Goal: Transaction & Acquisition: Purchase product/service

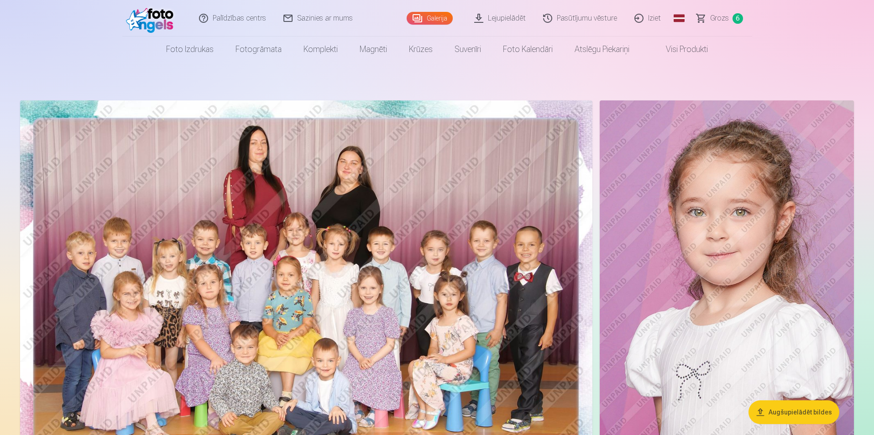
click at [660, 20] on link "Iziet" at bounding box center [648, 18] width 44 height 36
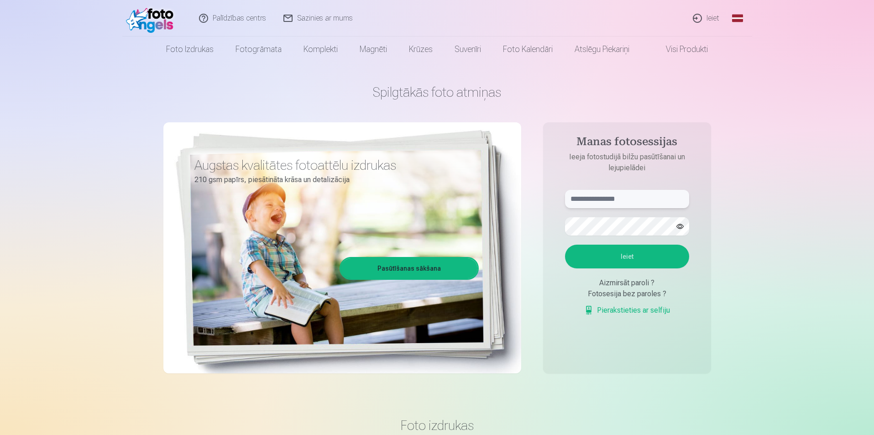
type input "**********"
click at [702, 19] on link "Ieiet" at bounding box center [706, 18] width 44 height 36
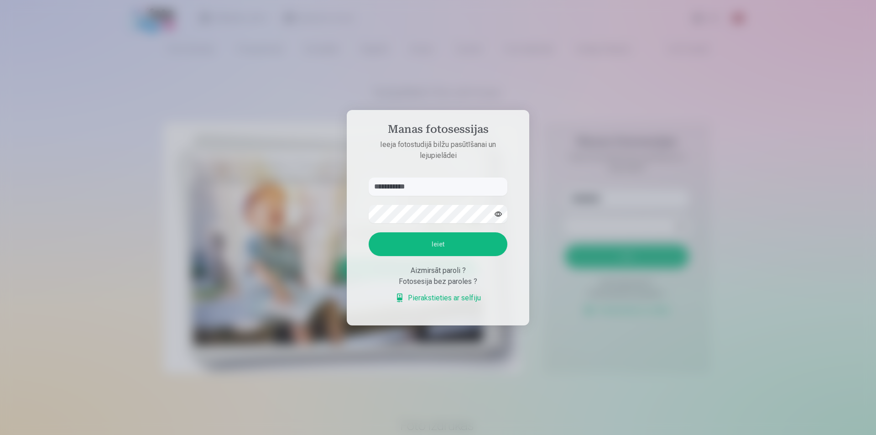
click at [436, 245] on button "Ieiet" at bounding box center [438, 244] width 139 height 24
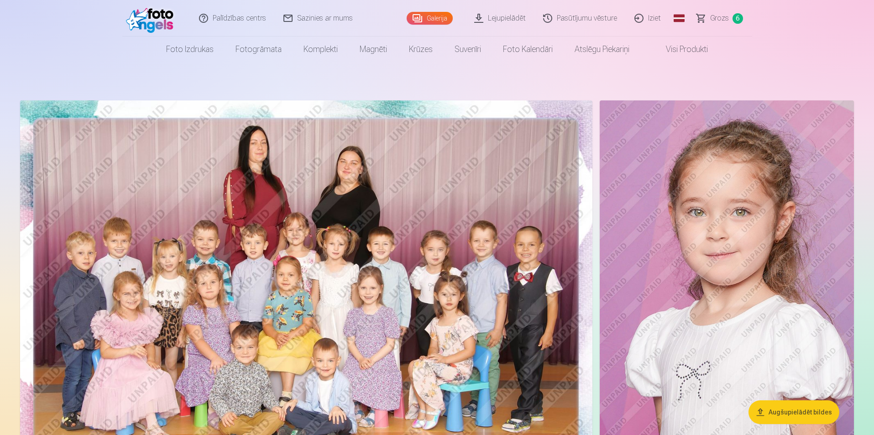
click at [732, 20] on link "Grozs 6" at bounding box center [720, 18] width 64 height 36
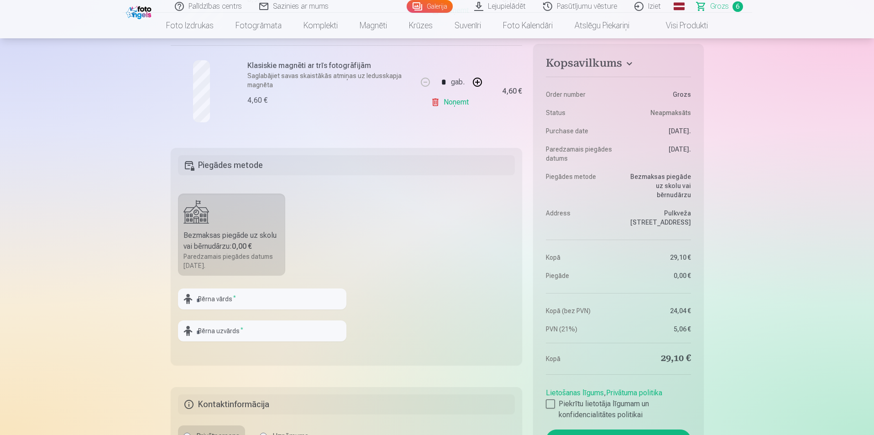
scroll to position [639, 0]
click at [260, 296] on input "text" at bounding box center [262, 297] width 168 height 21
type input "*******"
type input "********"
click at [370, 262] on fieldset "Piegādes metode Bezmaksas piegāde uz skolu vai bērnudārzu : 0,00 € Paredzamais …" at bounding box center [347, 255] width 352 height 217
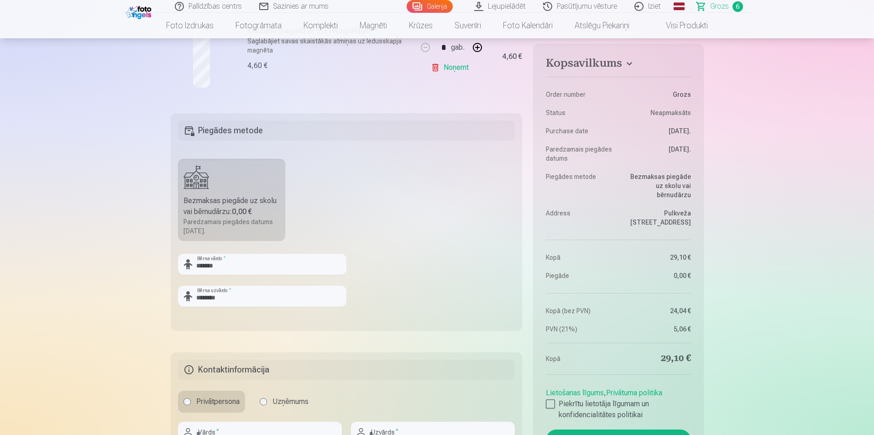
scroll to position [776, 0]
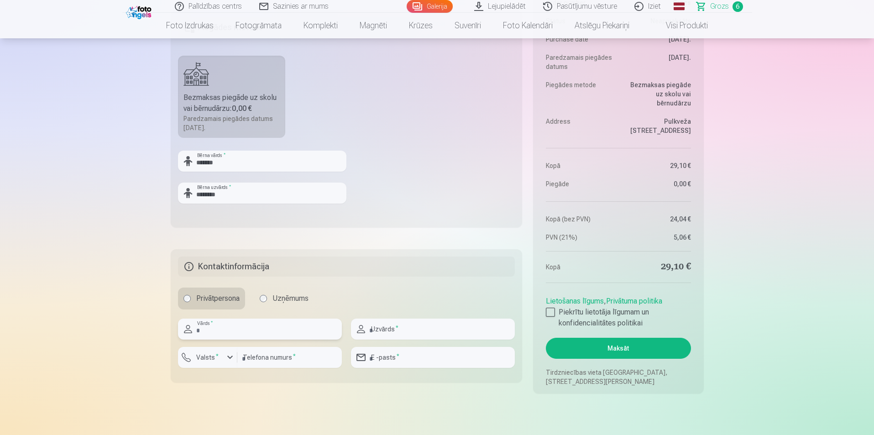
click at [278, 333] on input "text" at bounding box center [260, 328] width 164 height 21
type input "********"
type input "**********"
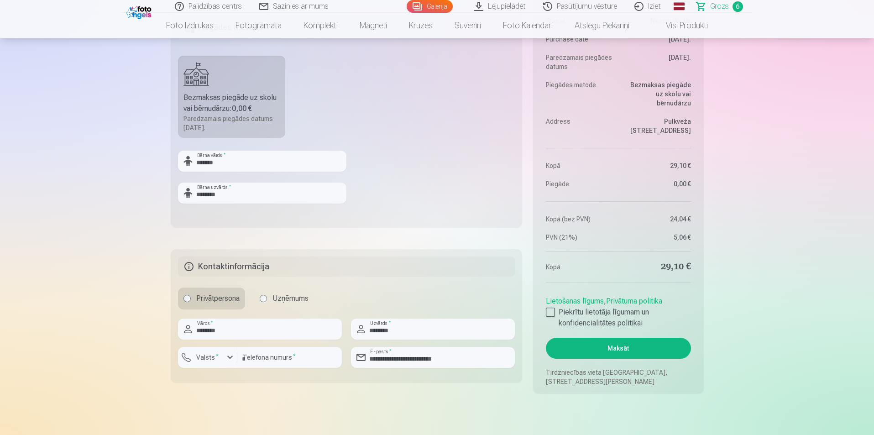
click at [545, 313] on aside "Kopsavilkums Order number Grozs Status Neapmaksāts Purchase date 13.10.2025. Pa…" at bounding box center [618, 172] width 170 height 441
click at [551, 314] on div at bounding box center [550, 311] width 9 height 9
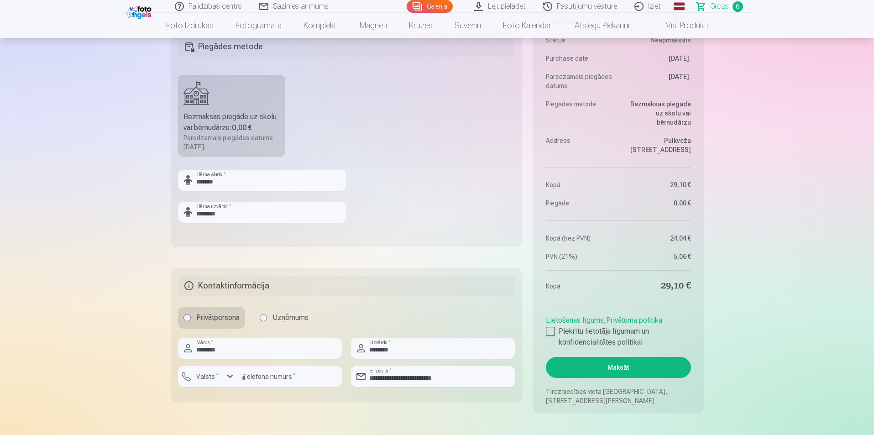
scroll to position [821, 0]
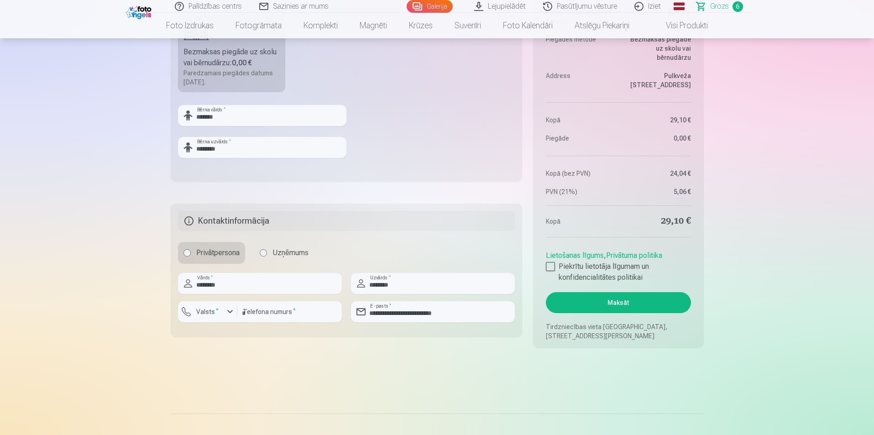
click at [622, 305] on button "Maksāt" at bounding box center [618, 302] width 145 height 21
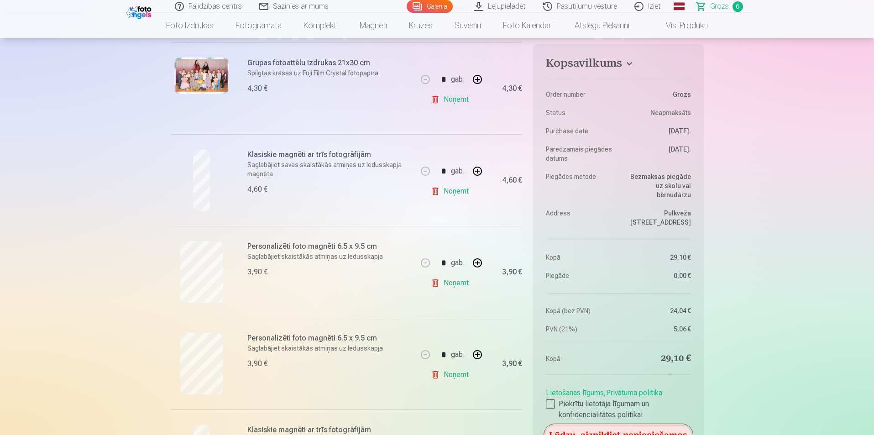
scroll to position [593, 0]
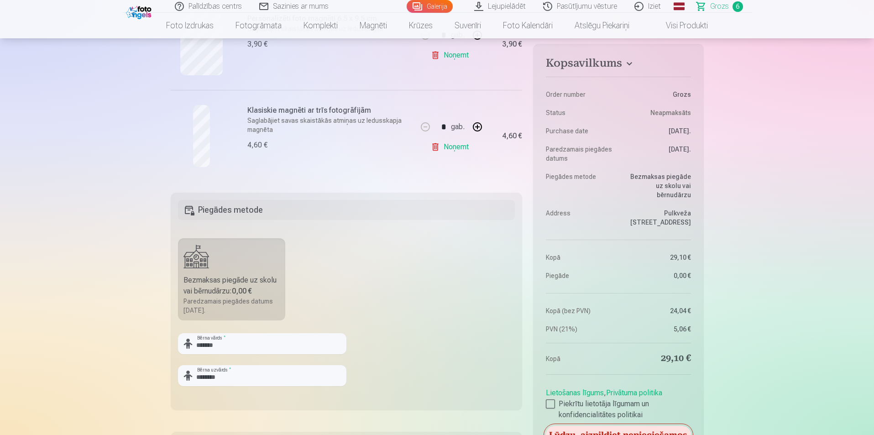
click at [265, 266] on label "Bezmaksas piegāde uz skolu vai bērnudārzu : 0,00 € Paredzamais piegādes datums …" at bounding box center [232, 279] width 108 height 82
click at [209, 307] on div "Paredzamais piegādes datums 27.10.2025." at bounding box center [231, 306] width 97 height 18
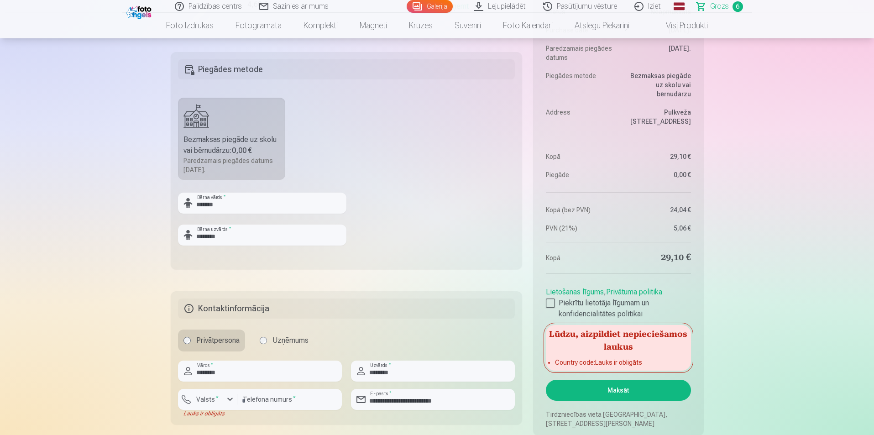
scroll to position [776, 0]
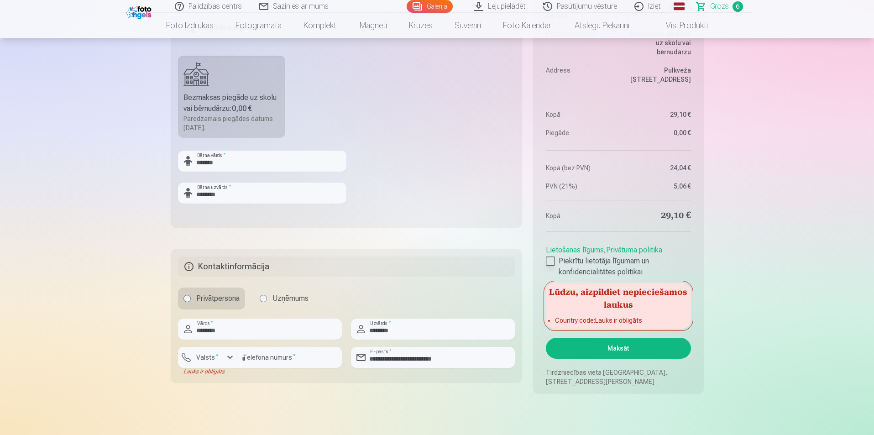
click at [552, 263] on div at bounding box center [550, 260] width 9 height 9
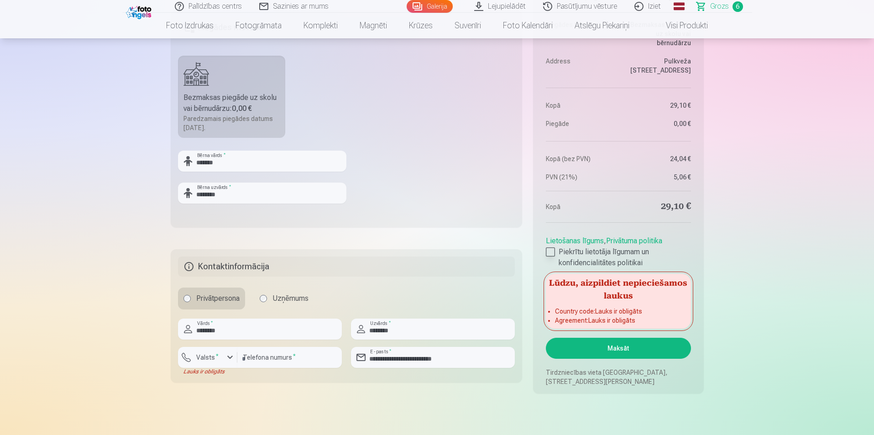
click at [551, 248] on div at bounding box center [550, 251] width 9 height 9
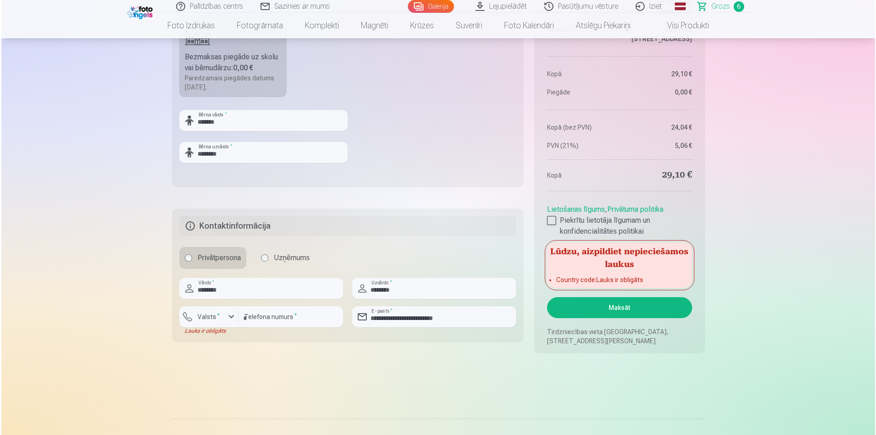
scroll to position [821, 0]
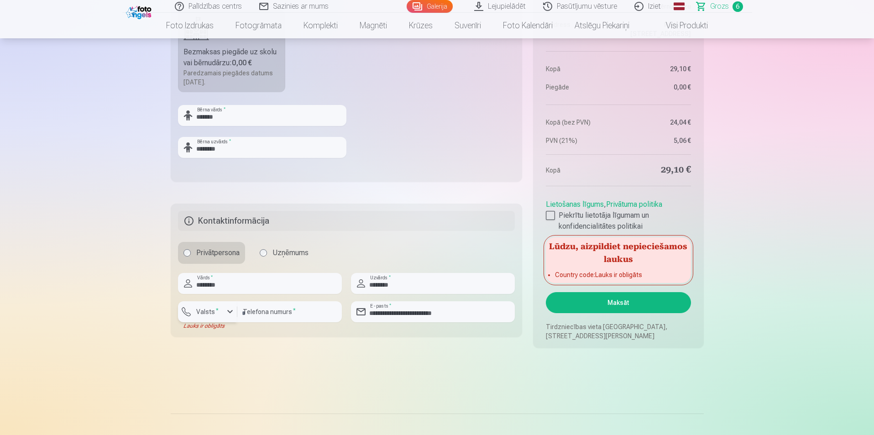
click at [230, 311] on div "button" at bounding box center [229, 311] width 11 height 11
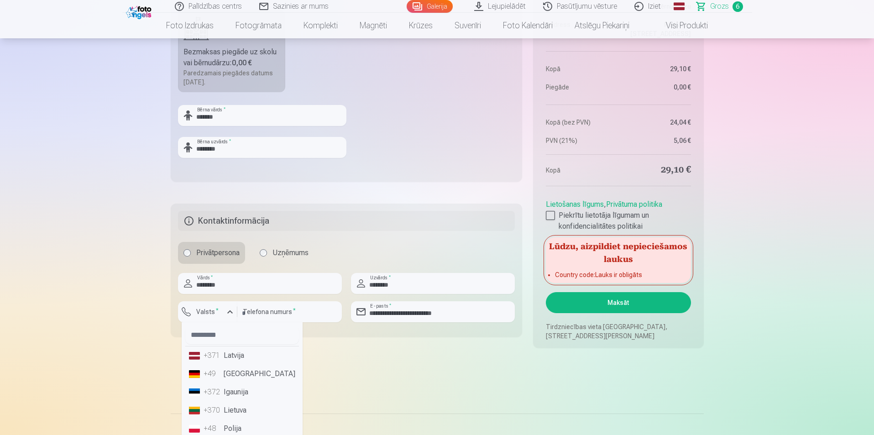
click at [251, 357] on li "+371 Latvija" at bounding box center [242, 355] width 114 height 18
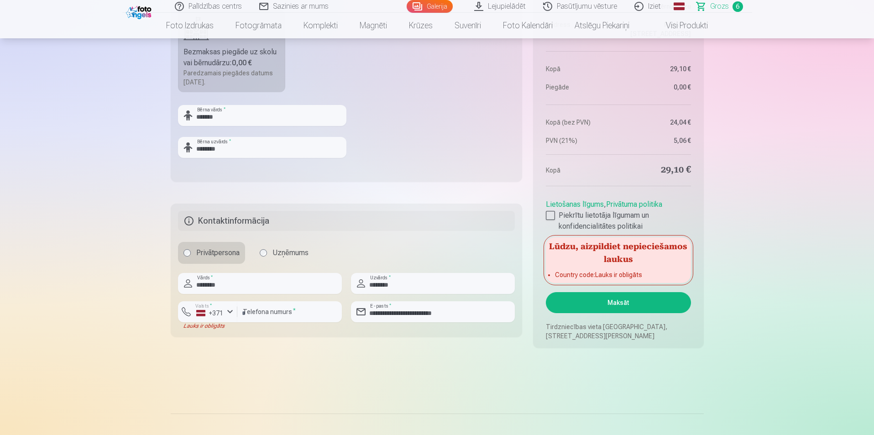
click at [609, 300] on button "Maksāt" at bounding box center [618, 302] width 145 height 21
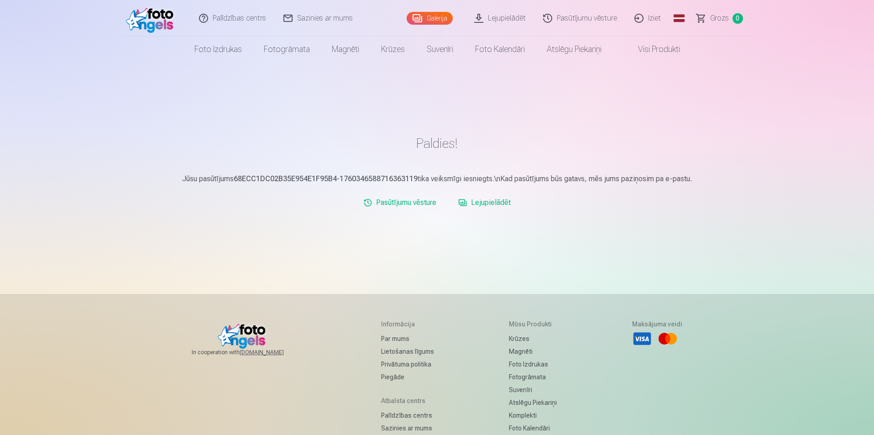
click at [298, 186] on main "Paldies! Jūsu pasūtījums 68ECC1DC02B35E954E1F95B4-1760346588716363119 tika veik…" at bounding box center [437, 178] width 533 height 130
